Goal: Communication & Community: Share content

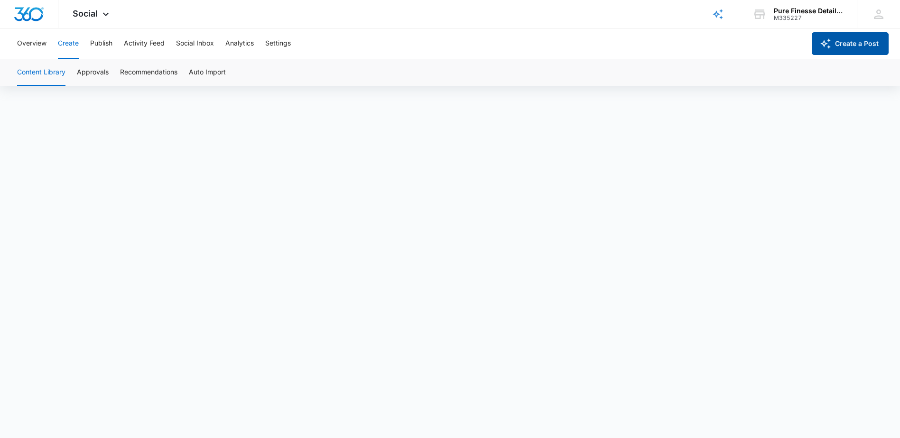
click at [848, 42] on button "Create a Post" at bounding box center [850, 43] width 77 height 23
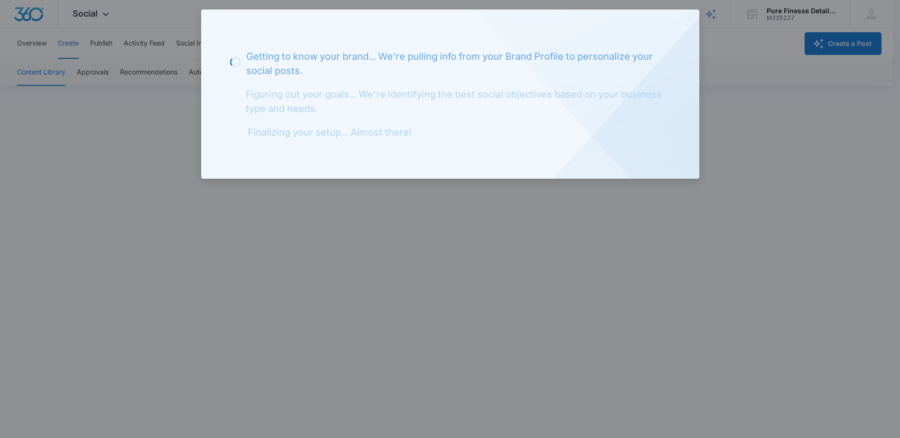
click at [709, 65] on div at bounding box center [450, 219] width 900 height 438
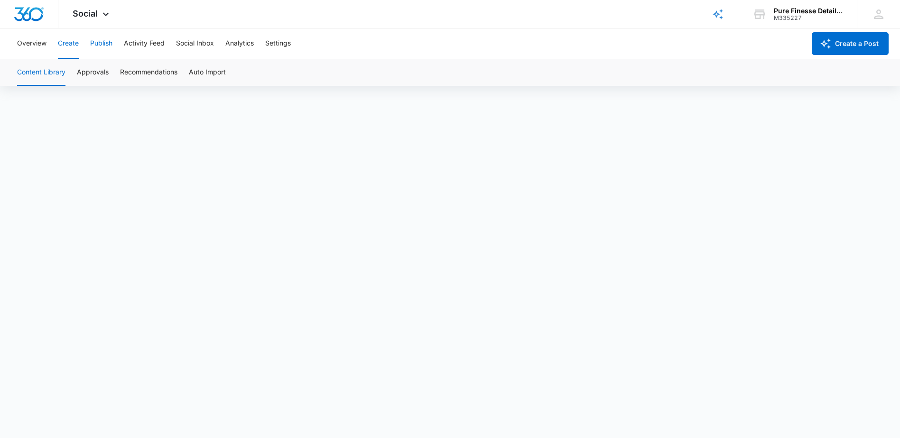
click at [95, 39] on button "Publish" at bounding box center [101, 43] width 22 height 30
click at [71, 45] on button "Create" at bounding box center [68, 43] width 21 height 30
click at [93, 42] on button "Publish" at bounding box center [101, 43] width 22 height 30
click at [68, 51] on button "Create" at bounding box center [68, 43] width 21 height 30
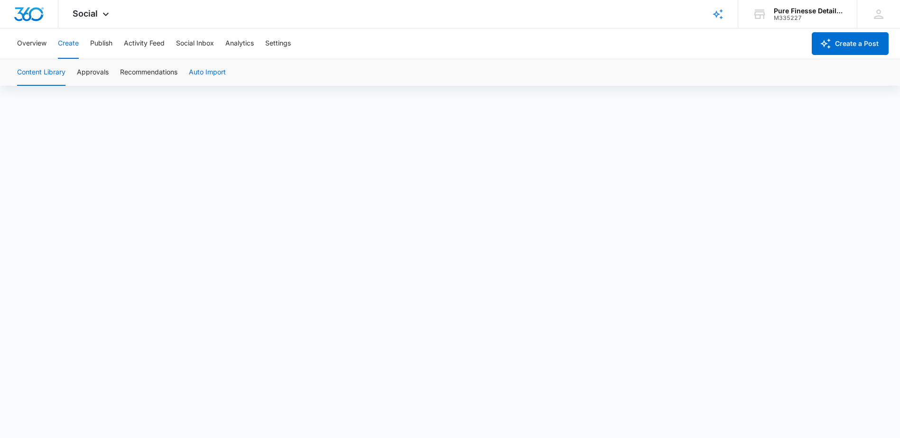
scroll to position [7, 0]
click at [106, 42] on button "Publish" at bounding box center [101, 43] width 22 height 30
